Goal: Obtain resource: Obtain resource

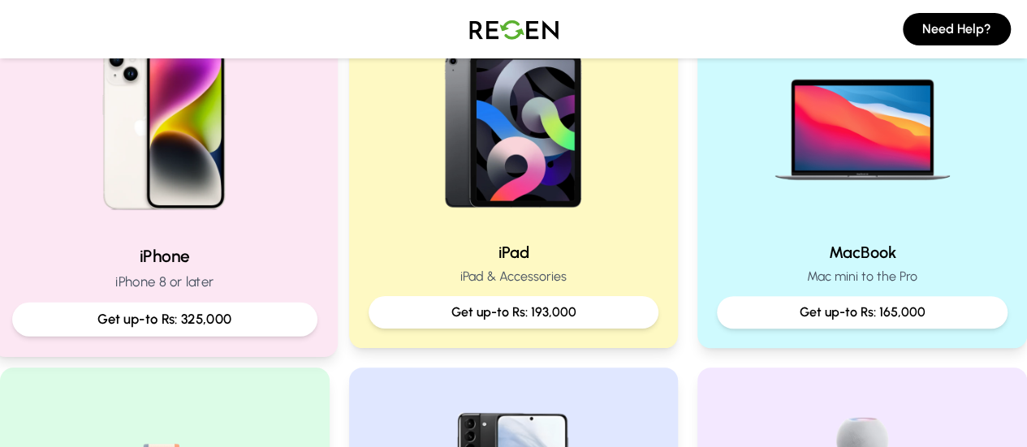
scroll to position [400, 0]
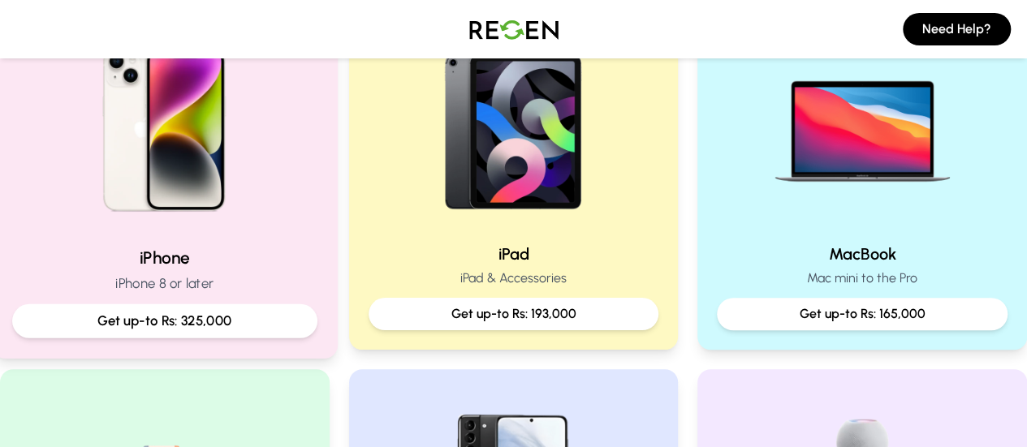
click at [211, 326] on p "Get up-to Rs: 325,000" at bounding box center [165, 321] width 278 height 20
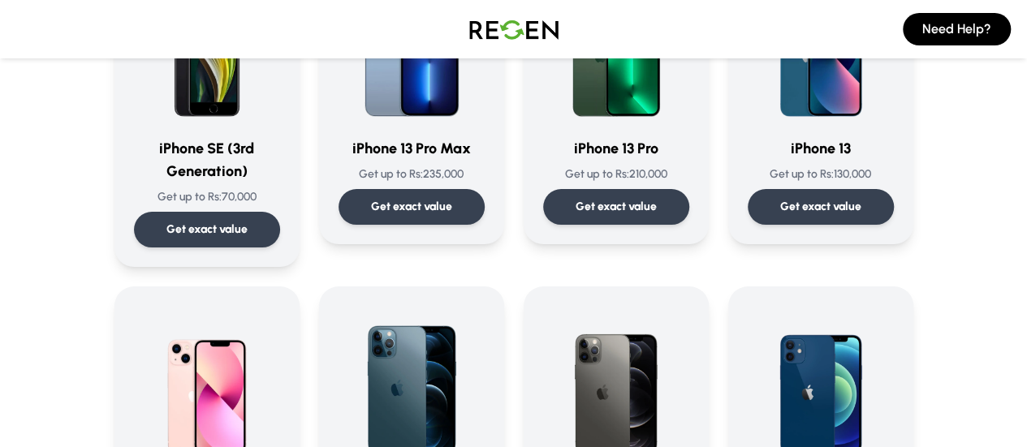
scroll to position [867, 0]
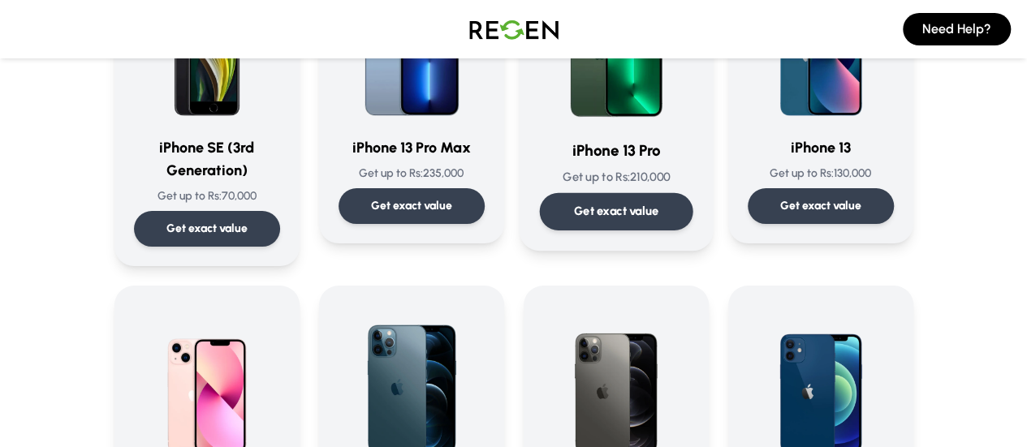
click at [693, 192] on div "iPhone 13 Pro Get up to Rs: 210,000 Get exact value" at bounding box center [615, 96] width 153 height 270
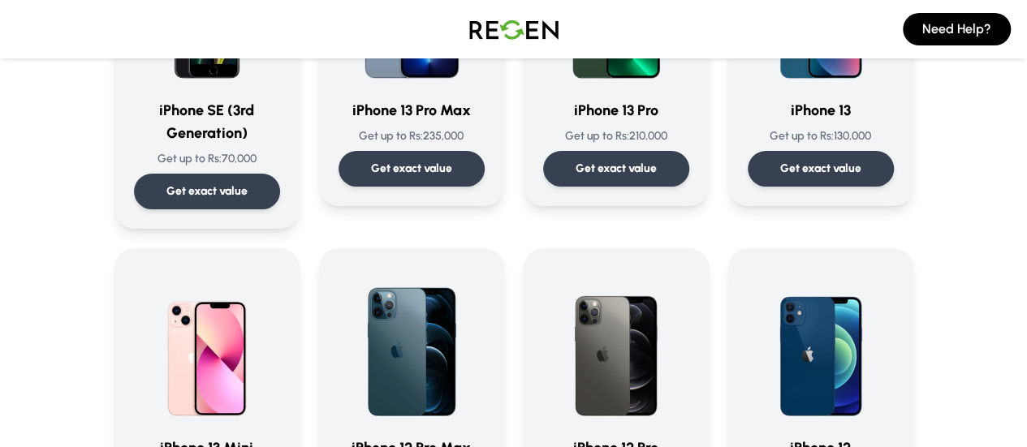
scroll to position [906, 0]
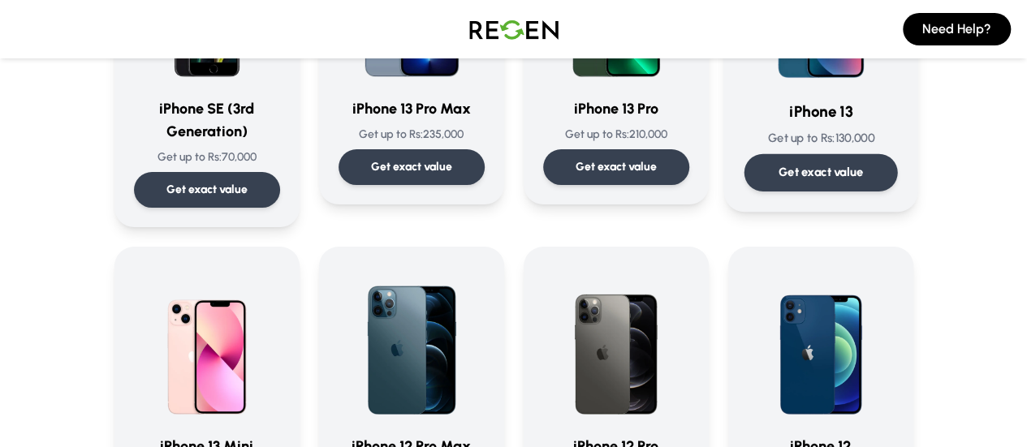
click at [897, 153] on div "iPhone 13 Get up to Rs: 130,000 Get exact value" at bounding box center [820, 57] width 153 height 270
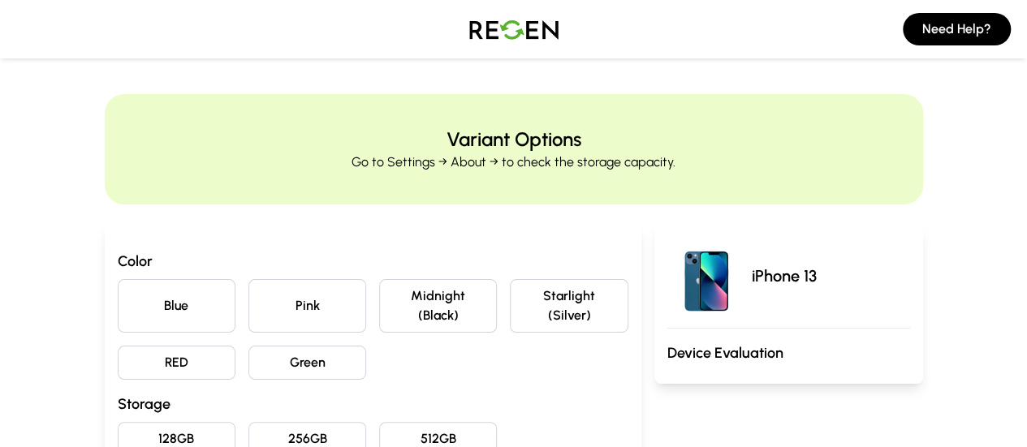
click at [578, 300] on button "Starlight (Silver)" at bounding box center [569, 306] width 118 height 54
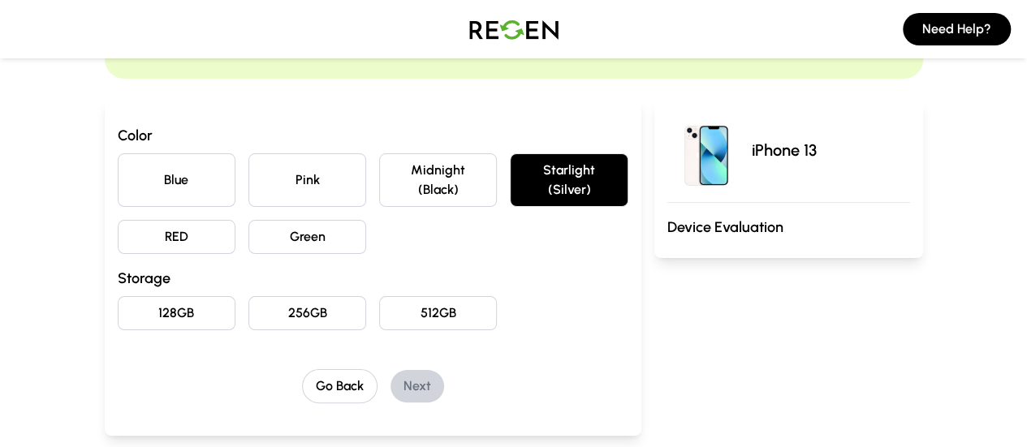
scroll to position [134, 0]
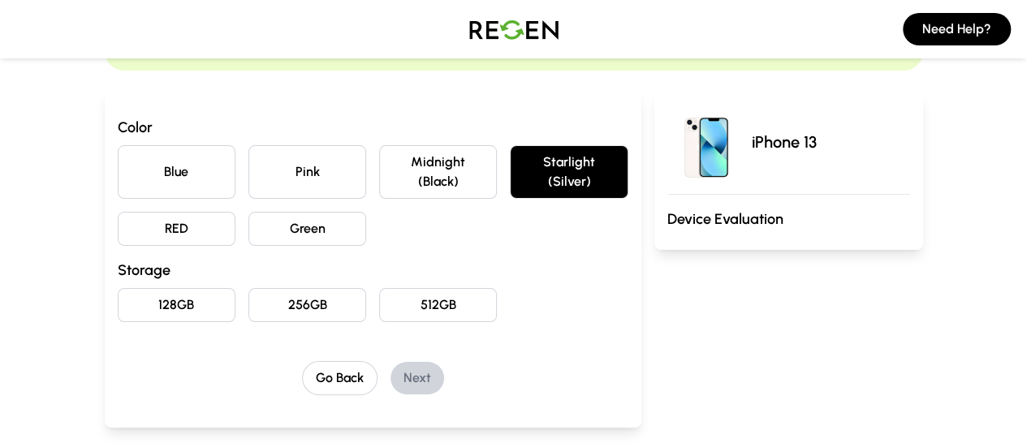
click at [135, 288] on button "128GB" at bounding box center [177, 305] width 118 height 34
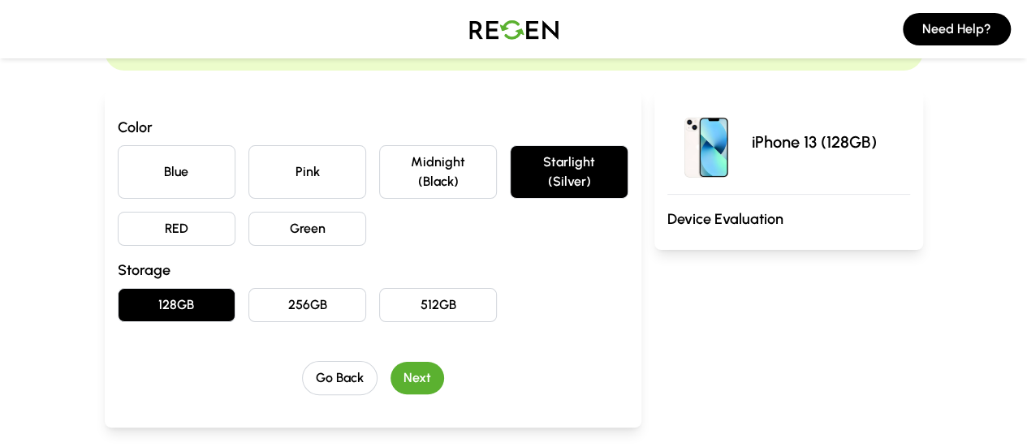
click at [391, 362] on button "Next" at bounding box center [418, 378] width 54 height 32
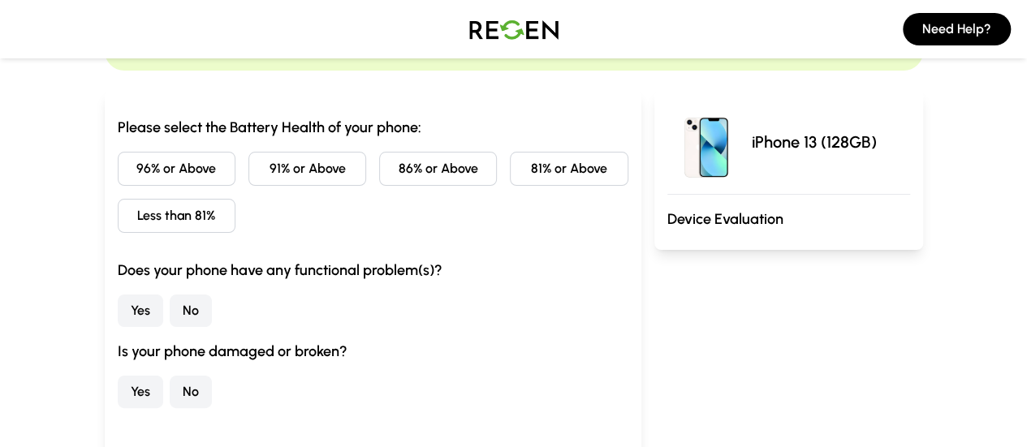
click at [118, 160] on button "96% or Above" at bounding box center [177, 169] width 118 height 34
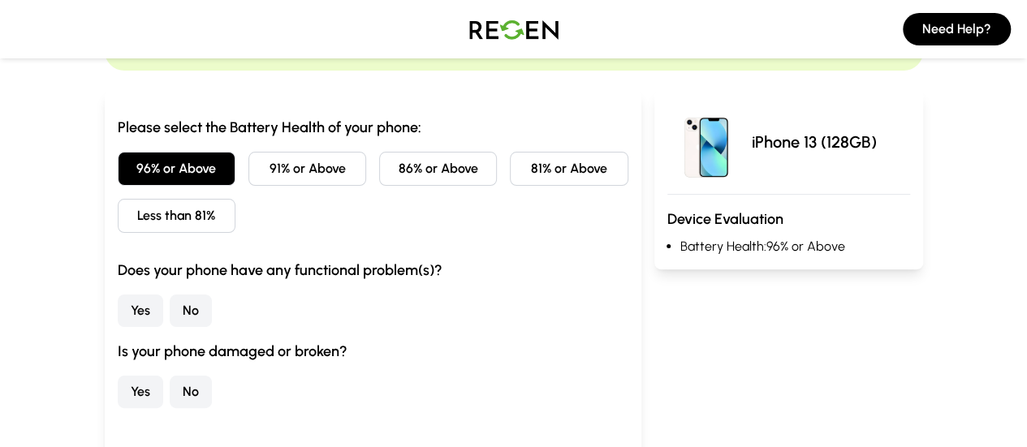
click at [170, 308] on button "No" at bounding box center [191, 311] width 42 height 32
click at [170, 393] on button "No" at bounding box center [191, 392] width 42 height 32
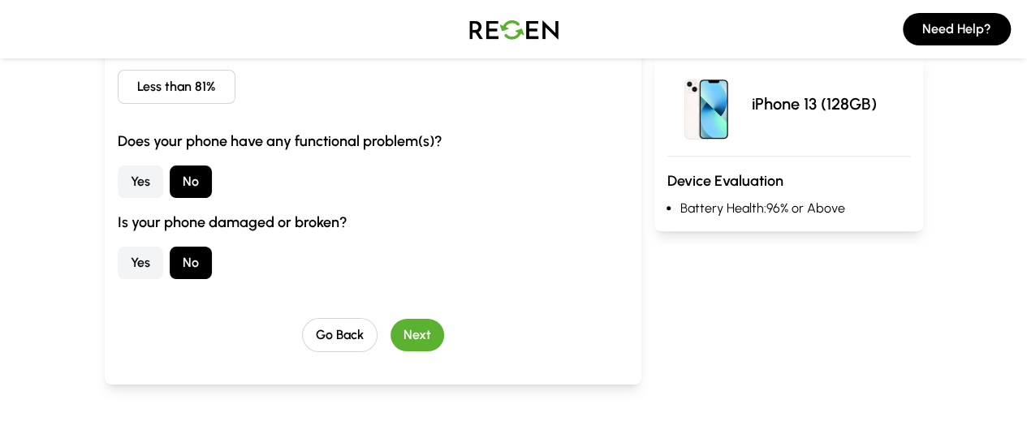
scroll to position [264, 0]
click at [404, 332] on button "Next" at bounding box center [418, 334] width 54 height 32
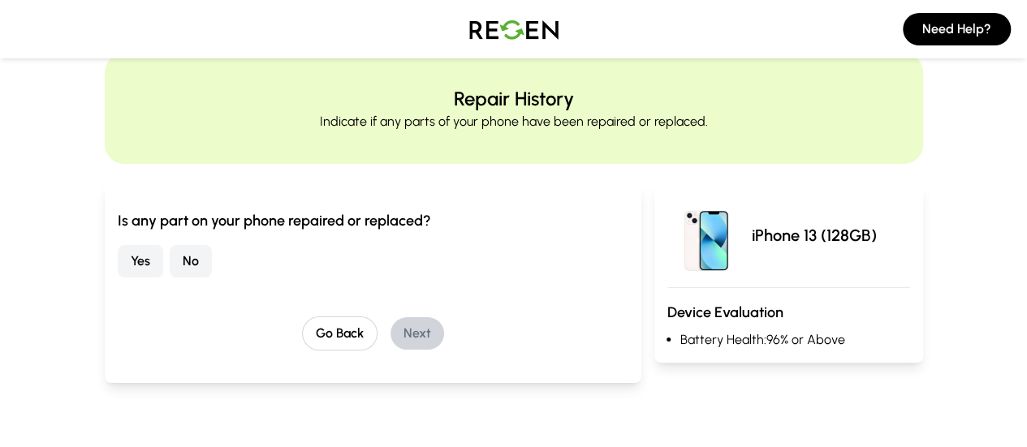
click at [170, 261] on button "No" at bounding box center [191, 261] width 42 height 32
click at [391, 321] on button "Next" at bounding box center [418, 333] width 54 height 32
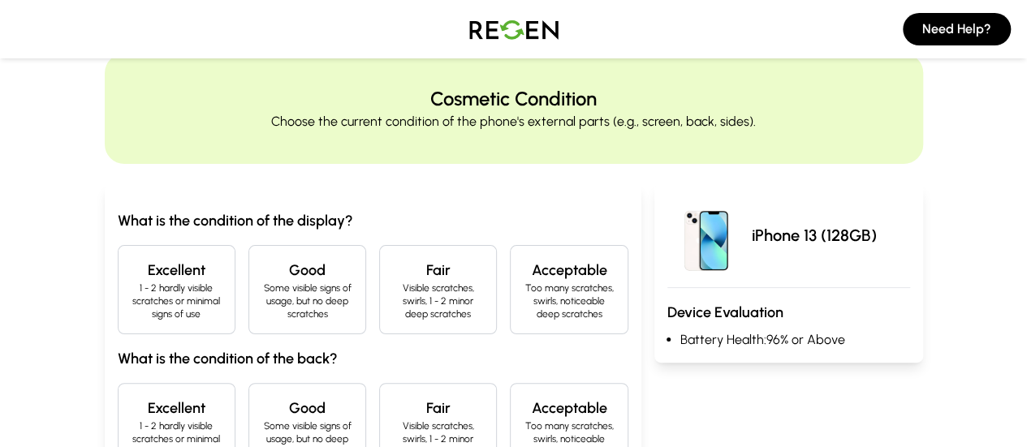
scroll to position [76, 0]
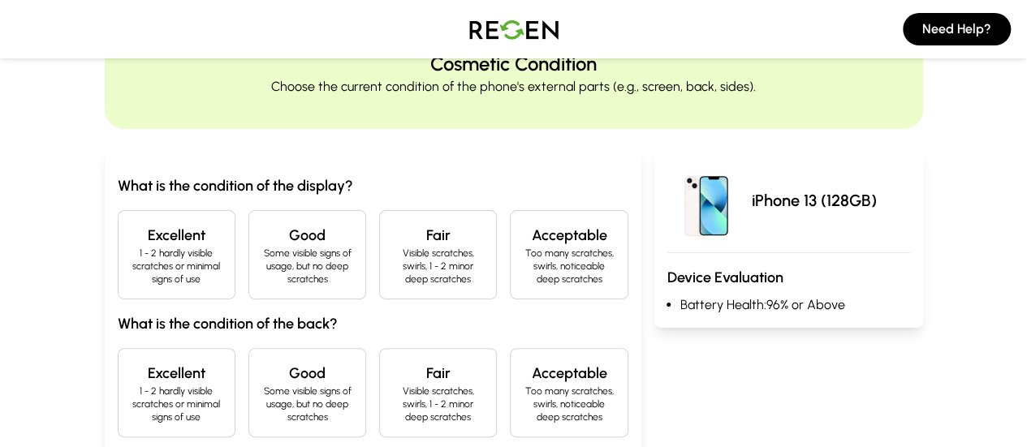
click at [132, 245] on h4 "Excellent" at bounding box center [177, 235] width 90 height 23
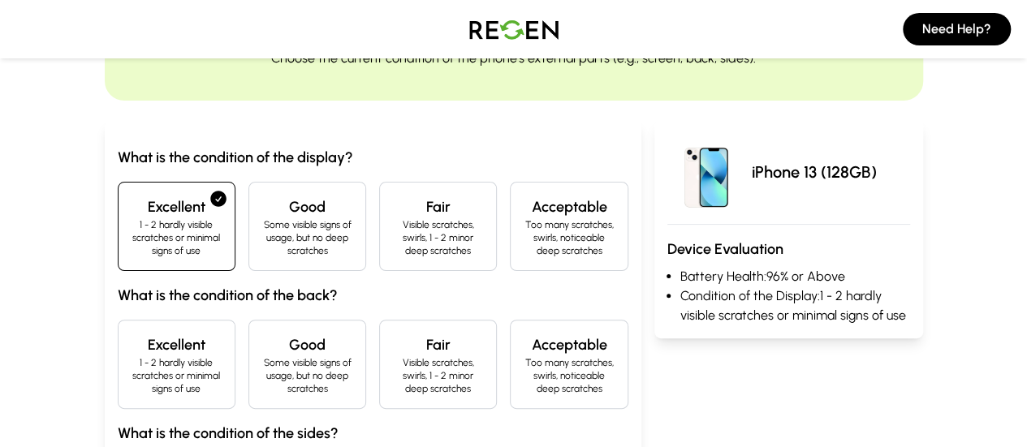
scroll to position [105, 0]
click at [146, 333] on h4 "Excellent" at bounding box center [177, 344] width 90 height 23
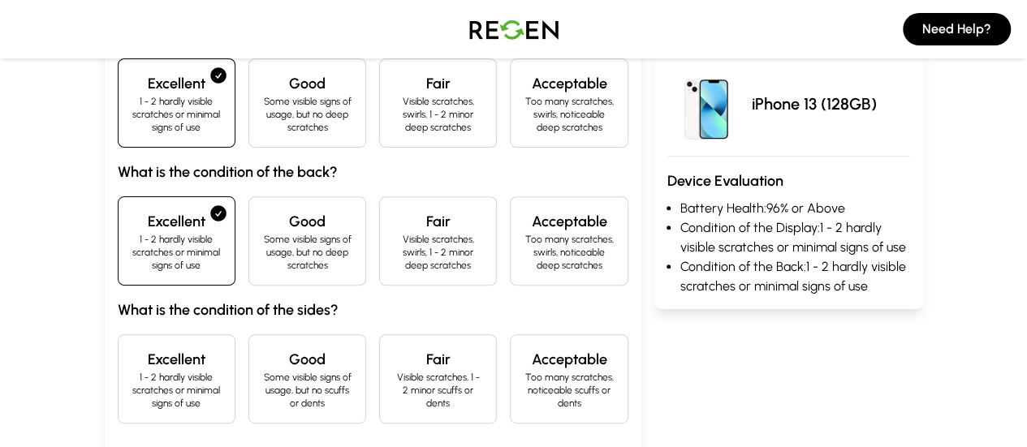
scroll to position [250, 0]
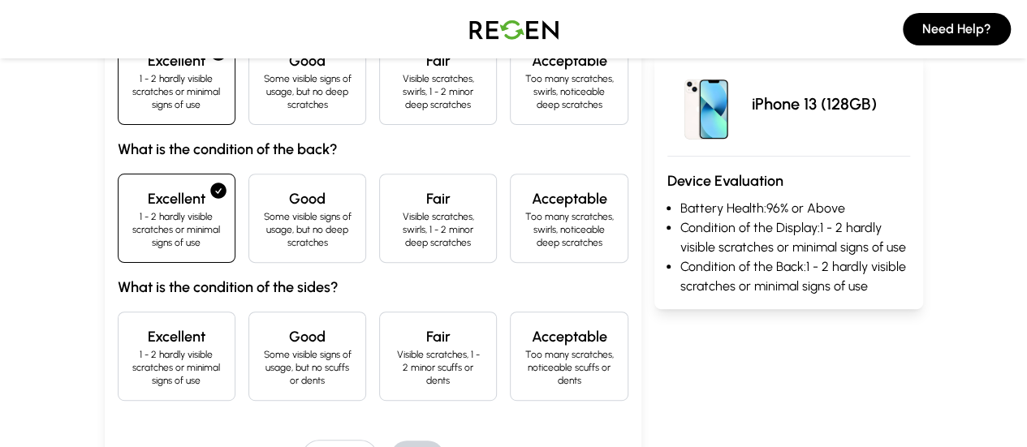
click at [146, 326] on h4 "Excellent" at bounding box center [177, 337] width 90 height 23
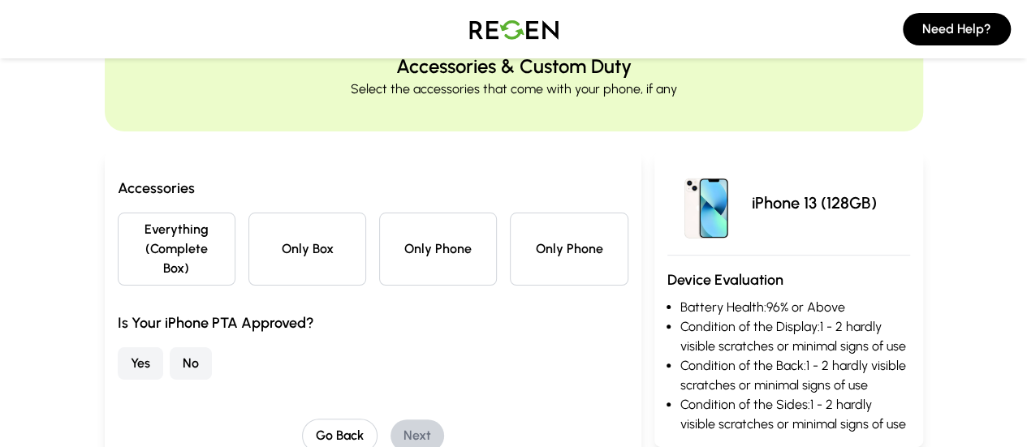
scroll to position [172, 0]
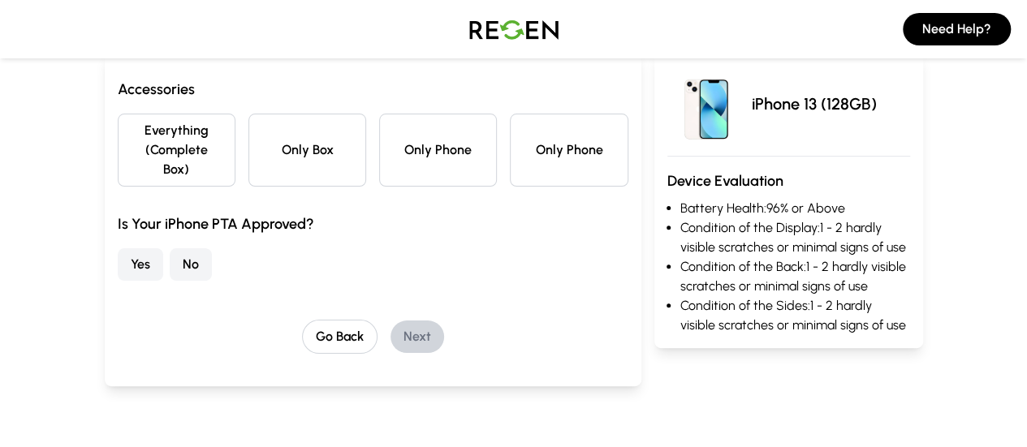
click at [147, 126] on button "Everything (Complete Box)" at bounding box center [177, 150] width 118 height 73
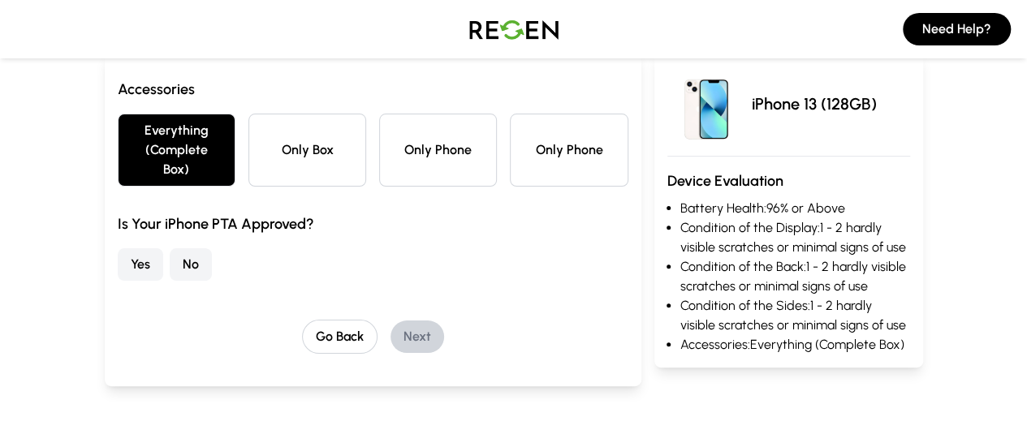
click at [170, 248] on button "No" at bounding box center [191, 264] width 42 height 32
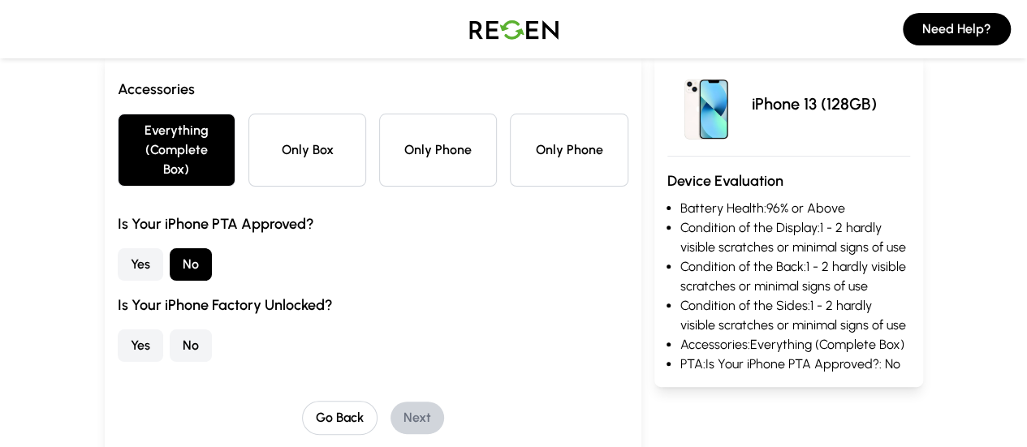
click at [170, 330] on button "No" at bounding box center [191, 346] width 42 height 32
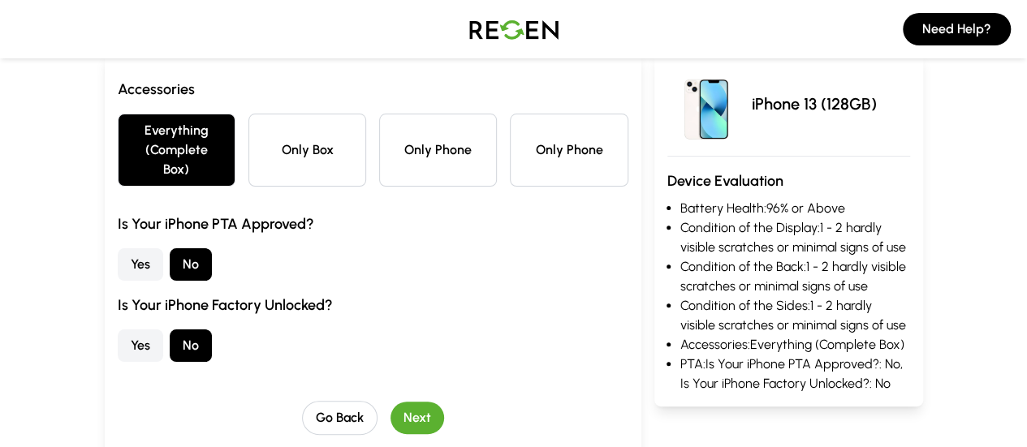
click at [391, 402] on button "Next" at bounding box center [418, 418] width 54 height 32
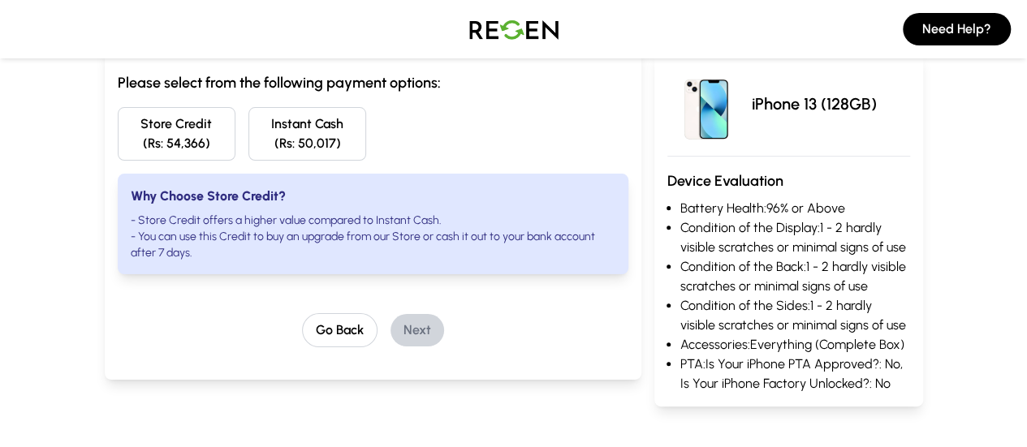
scroll to position [162, 0]
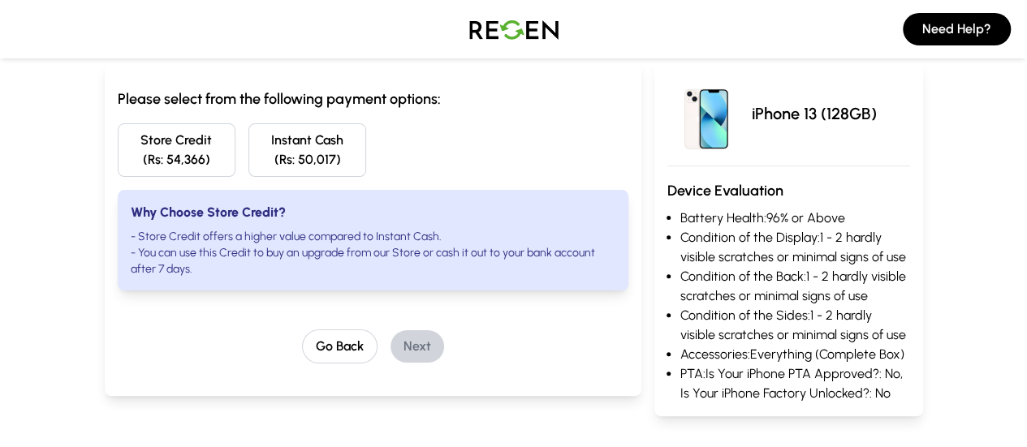
click at [500, 37] on img at bounding box center [514, 28] width 114 height 45
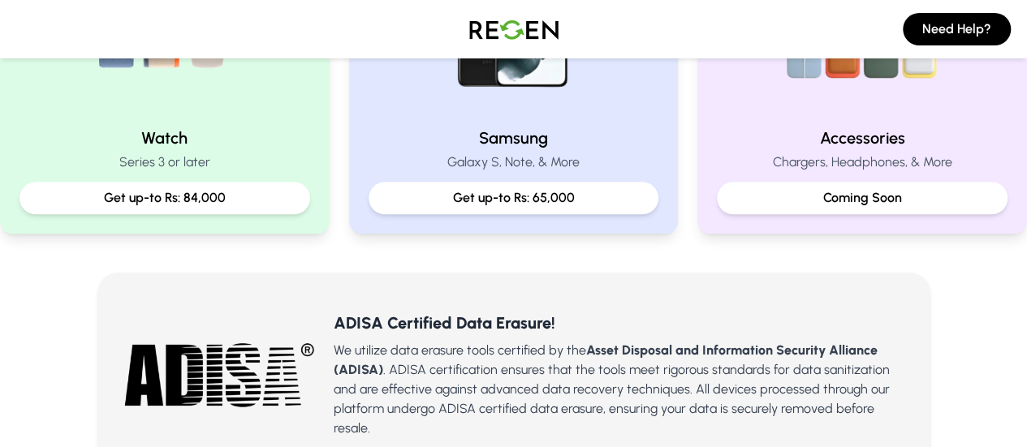
scroll to position [882, 0]
